Goal: Task Accomplishment & Management: Use online tool/utility

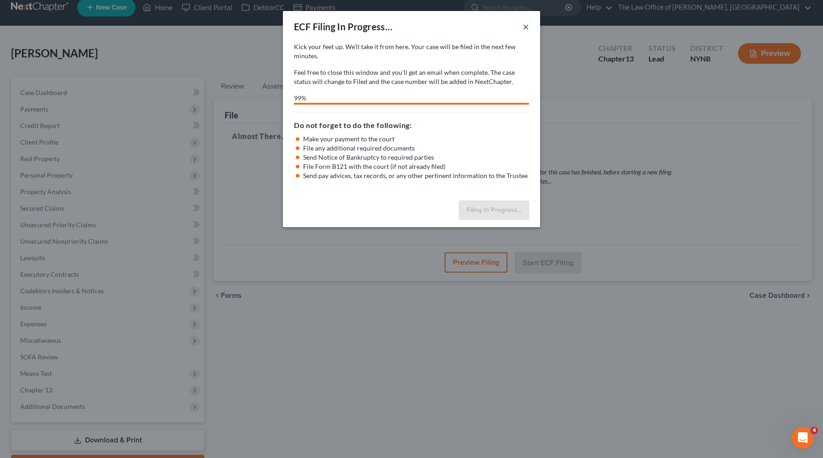
click at [527, 27] on button "×" at bounding box center [526, 26] width 6 height 11
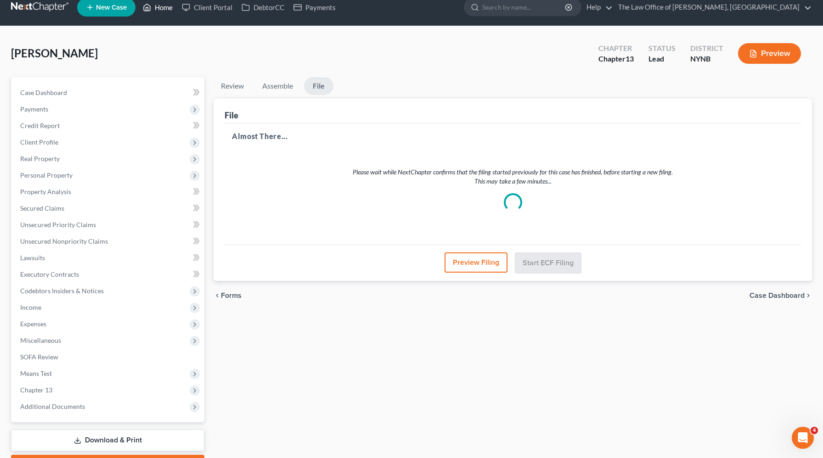
click at [166, 6] on link "Home" at bounding box center [157, 7] width 39 height 17
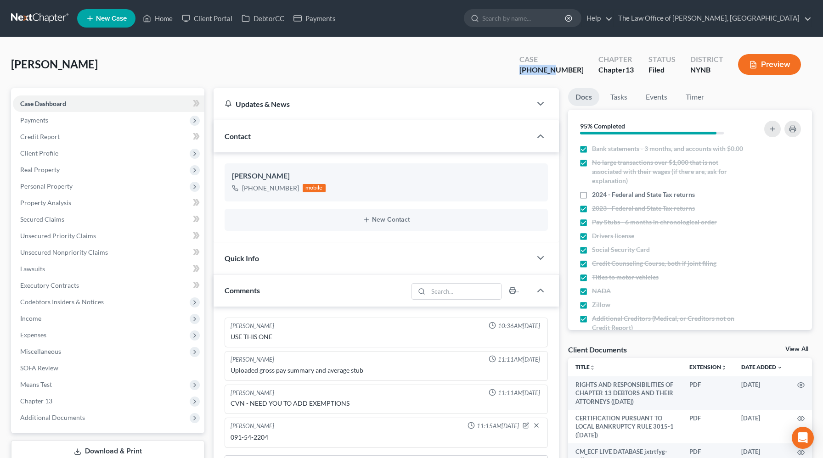
drag, startPoint x: 577, startPoint y: 72, endPoint x: 538, endPoint y: 71, distance: 39.1
click at [537, 71] on div "Case [PHONE_NUMBER]" at bounding box center [551, 65] width 79 height 27
copy div "25-60751"
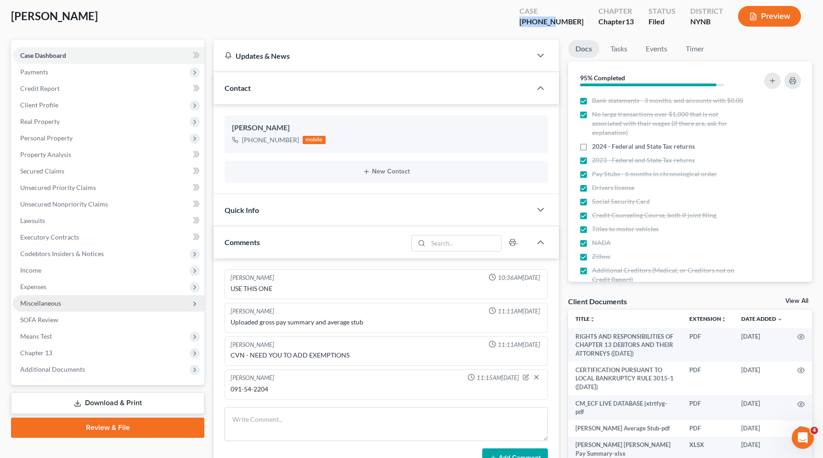
scroll to position [144, 0]
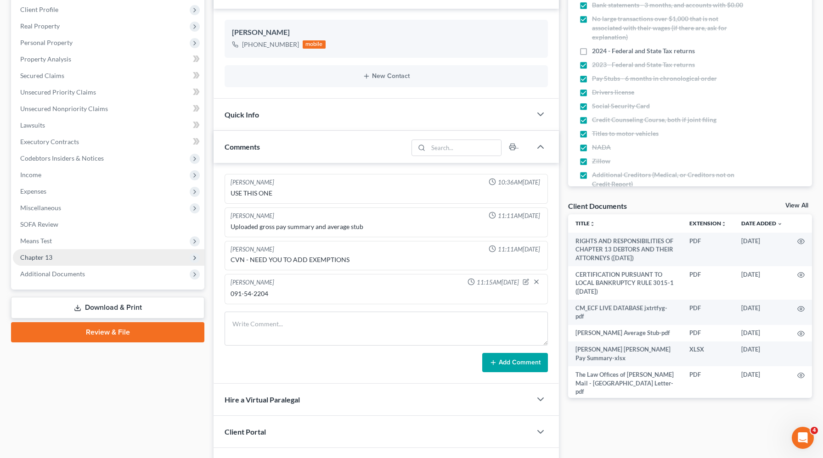
click at [51, 260] on span "Chapter 13" at bounding box center [36, 258] width 32 height 8
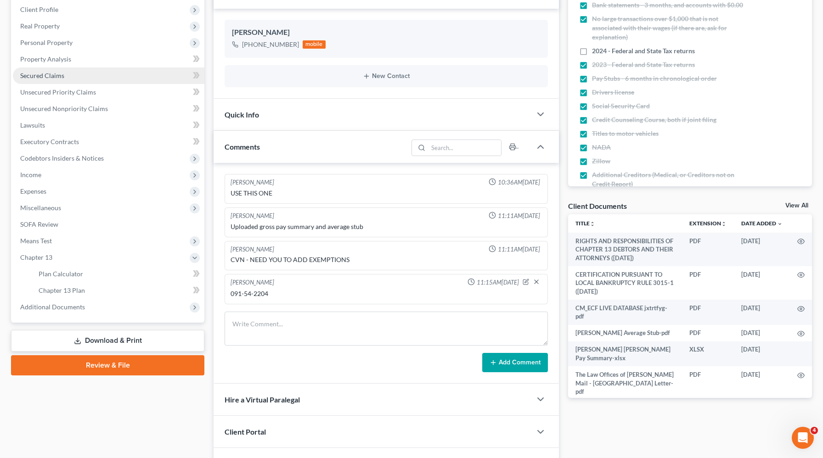
click at [63, 74] on link "Secured Claims" at bounding box center [109, 76] width 192 height 17
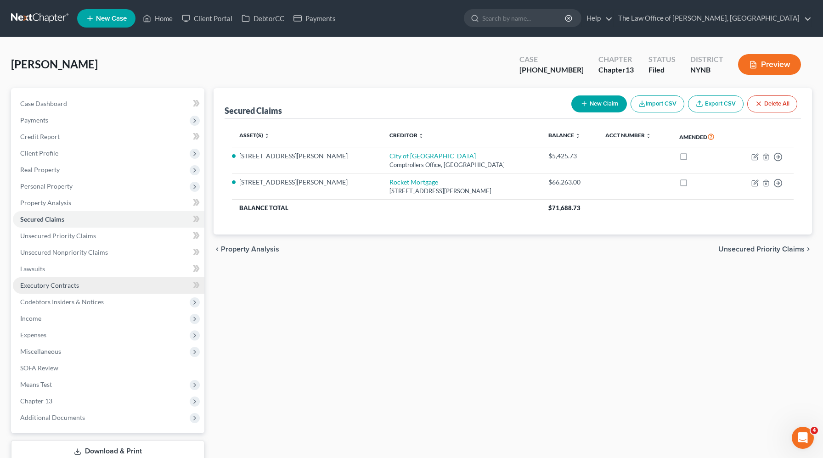
click at [52, 284] on span "Executory Contracts" at bounding box center [49, 286] width 59 height 8
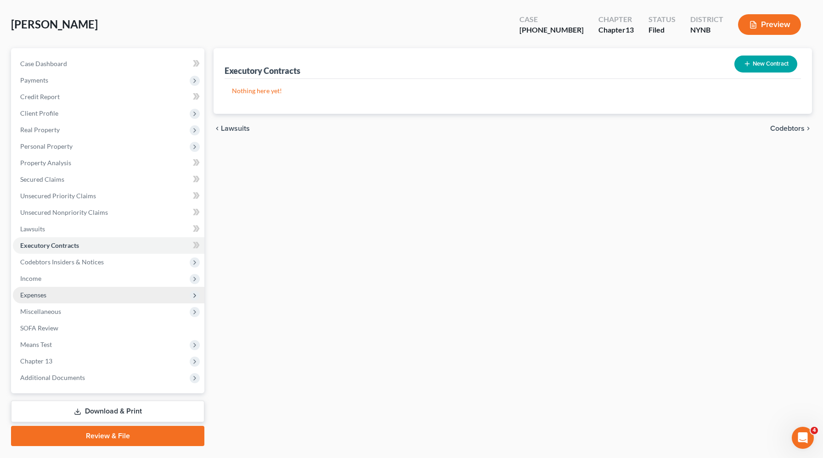
scroll to position [62, 0]
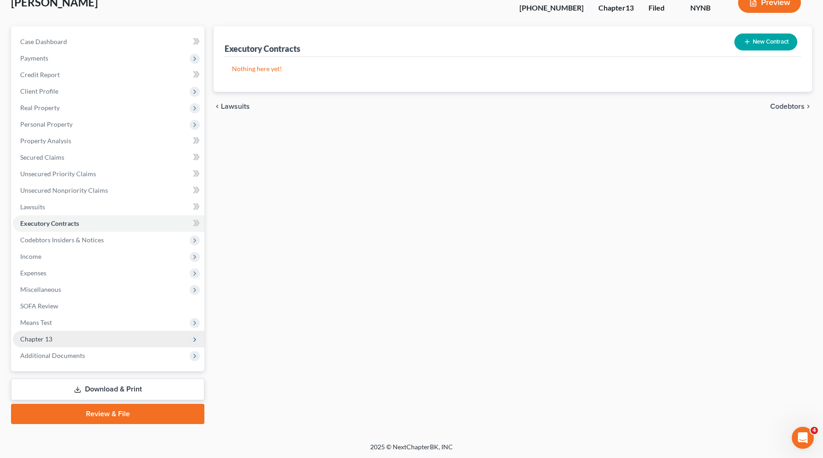
click at [52, 345] on span "Chapter 13" at bounding box center [109, 339] width 192 height 17
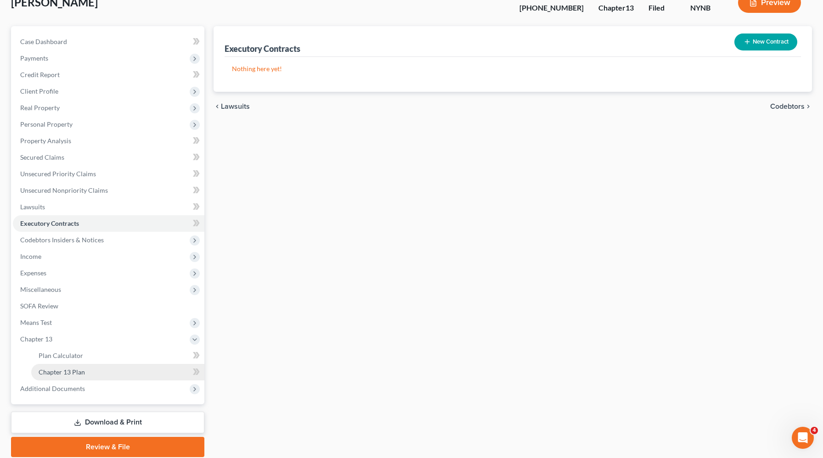
click at [56, 374] on span "Chapter 13 Plan" at bounding box center [62, 372] width 46 height 8
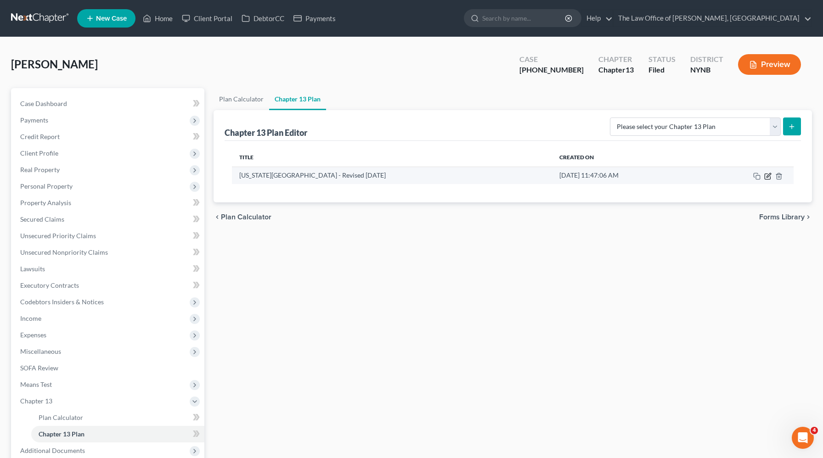
click at [769, 175] on icon "button" at bounding box center [767, 176] width 7 height 7
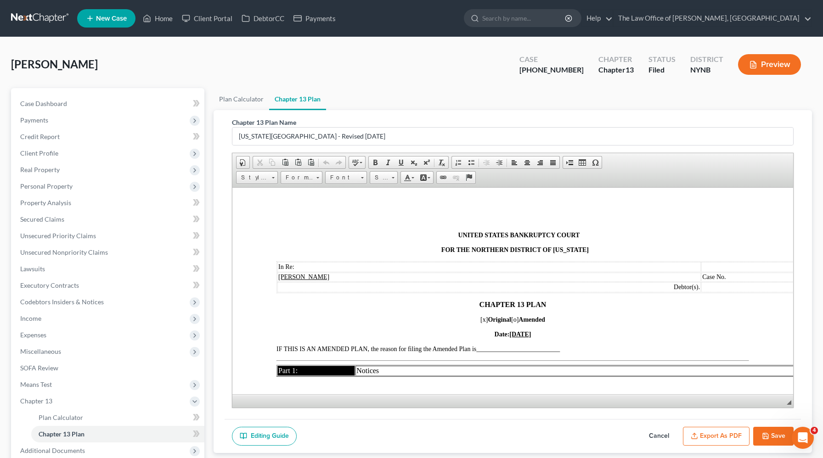
click at [708, 279] on td "Case No." at bounding box center [804, 276] width 204 height 9
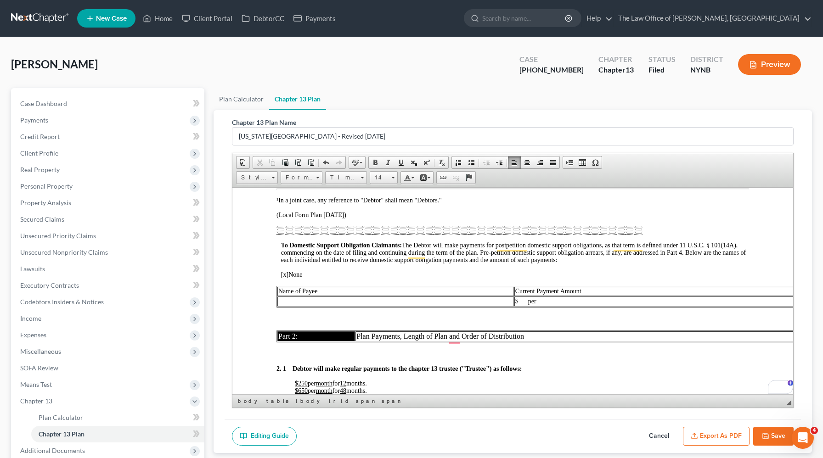
scroll to position [638, 0]
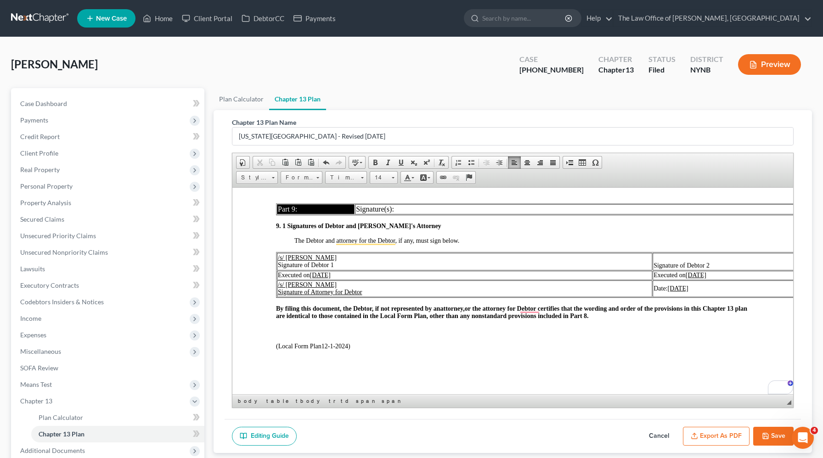
click at [742, 437] on button "Export as PDF" at bounding box center [716, 436] width 67 height 19
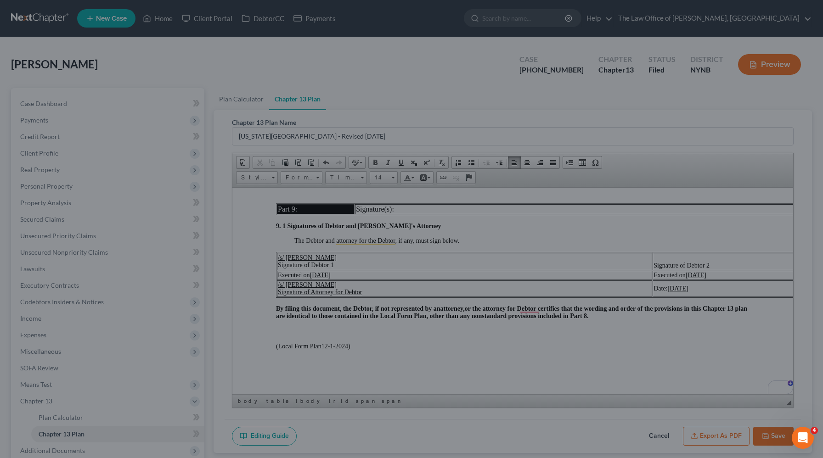
click at [704, 278] on div "Chapter 13 Plan ([US_STATE][GEOGRAPHIC_DATA] - Revised [DATE]) × <object ng-att…" at bounding box center [411, 229] width 823 height 458
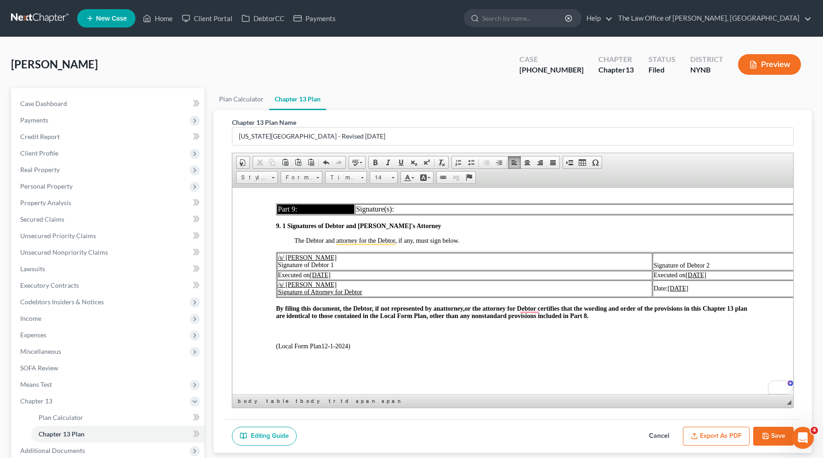
click at [782, 437] on button "Save" at bounding box center [773, 436] width 40 height 19
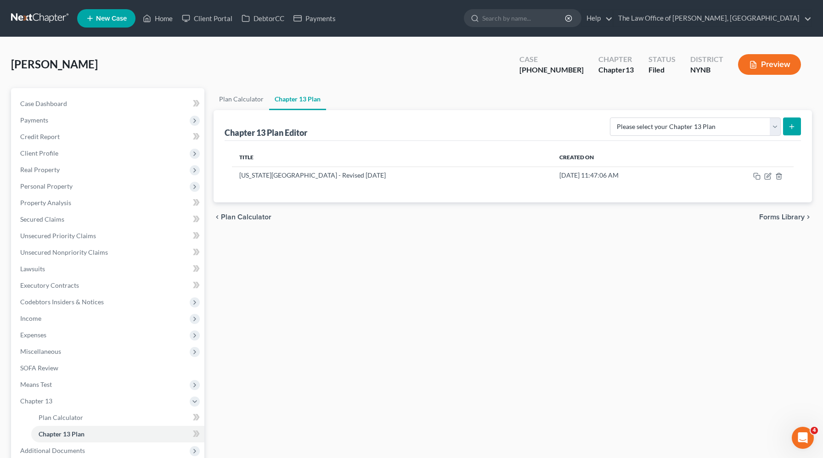
drag, startPoint x: 92, startPoint y: 70, endPoint x: 11, endPoint y: 58, distance: 81.7
click at [11, 58] on div "[PERSON_NAME] Upgraded Case [PHONE_NUMBER] Chapter Chapter 13 Status [GEOGRAPHI…" at bounding box center [411, 68] width 801 height 40
copy span "[PERSON_NAME]"
